Goal: Go to known website: Access a specific website the user already knows

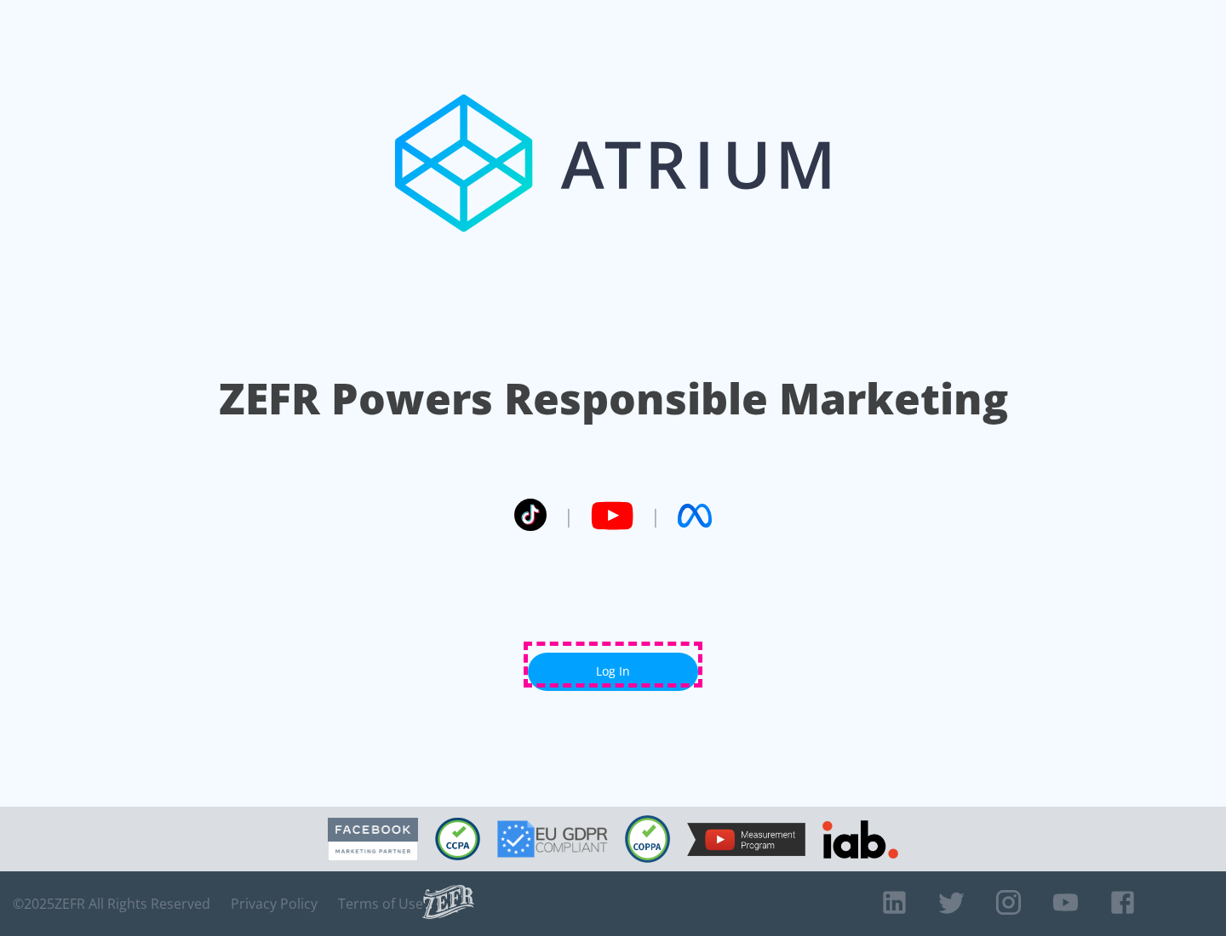
click at [613, 665] on link "Log In" at bounding box center [613, 672] width 170 height 38
